Goal: Navigation & Orientation: Find specific page/section

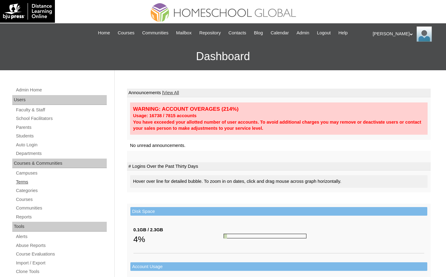
click at [29, 181] on link "Terms" at bounding box center [60, 182] width 91 height 8
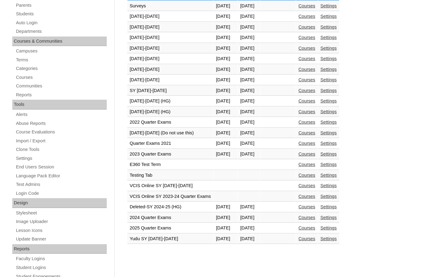
scroll to position [123, 0]
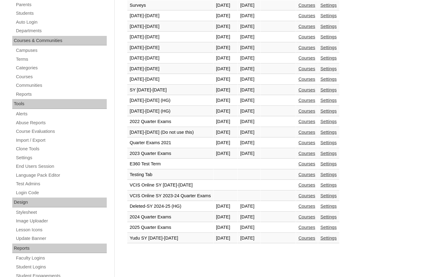
click at [315, 135] on link "Courses" at bounding box center [306, 132] width 17 height 5
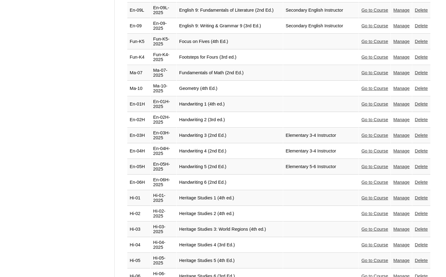
scroll to position [797, 0]
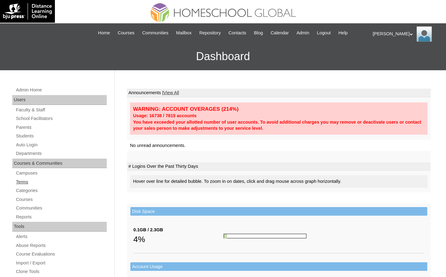
click at [32, 182] on link "Terms" at bounding box center [60, 182] width 91 height 8
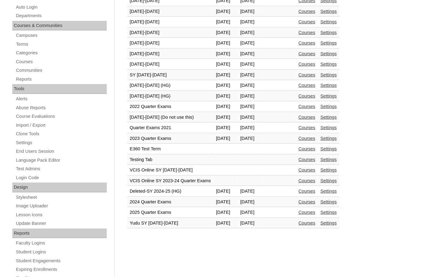
scroll to position [153, 0]
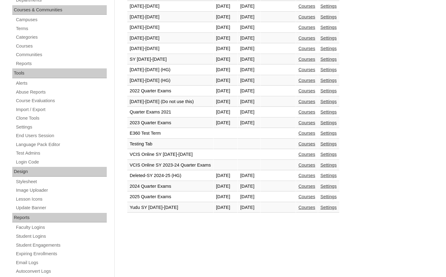
click at [315, 103] on link "Courses" at bounding box center [306, 101] width 17 height 5
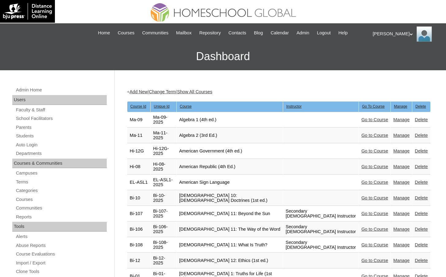
click at [369, 164] on link "Go to Course" at bounding box center [374, 166] width 27 height 5
